Goal: Check status: Check status

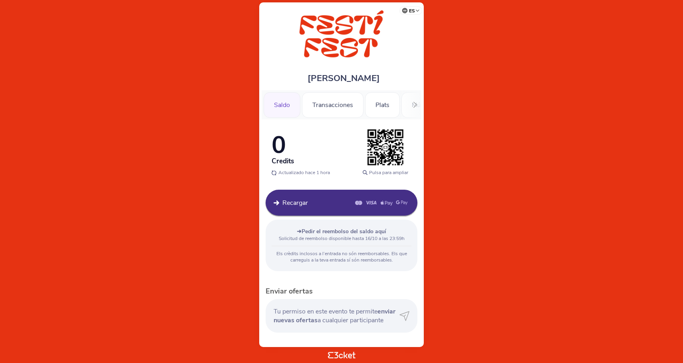
click at [332, 37] on img at bounding box center [342, 35] width 130 height 50
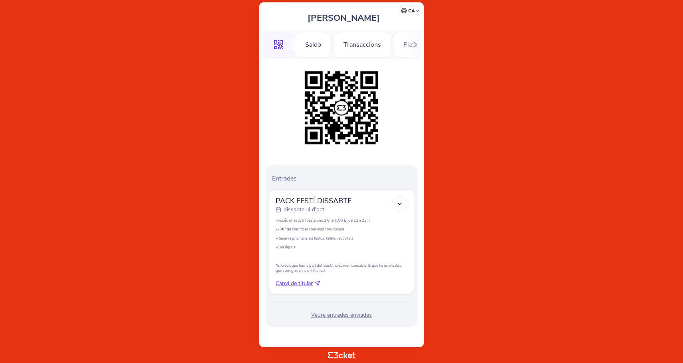
scroll to position [60, 0]
click at [336, 315] on div "Veure entrades enviades" at bounding box center [341, 315] width 145 height 8
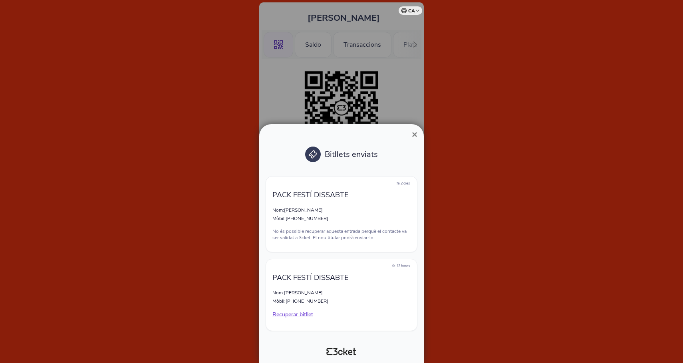
click at [415, 137] on span "×" at bounding box center [415, 134] width 6 height 11
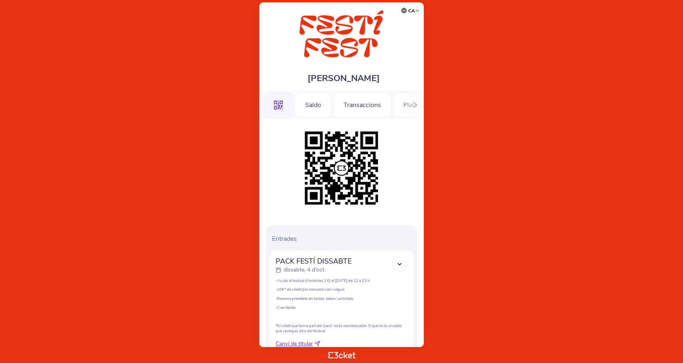
click at [279, 102] on icon at bounding box center [278, 105] width 9 height 9
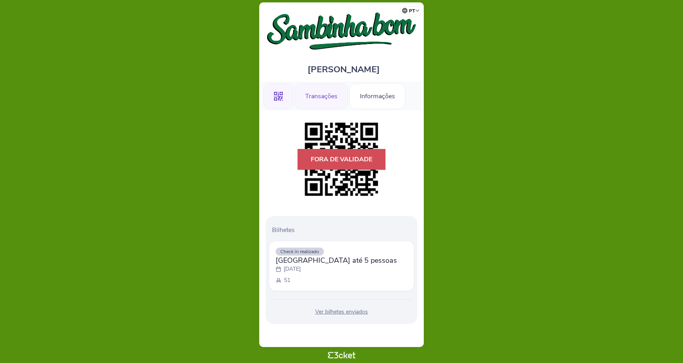
click at [324, 100] on div "Transações" at bounding box center [321, 97] width 53 height 26
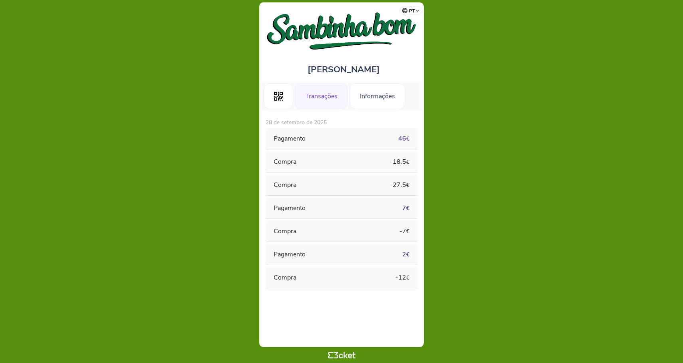
click at [338, 135] on div "Pagamento" at bounding box center [328, 138] width 109 height 9
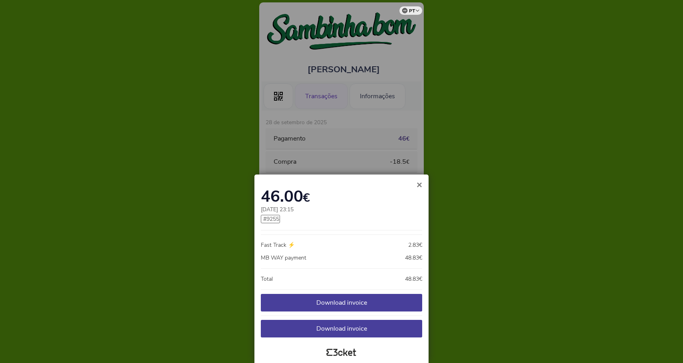
click at [420, 186] on span "×" at bounding box center [420, 184] width 6 height 11
